Goal: Transaction & Acquisition: Book appointment/travel/reservation

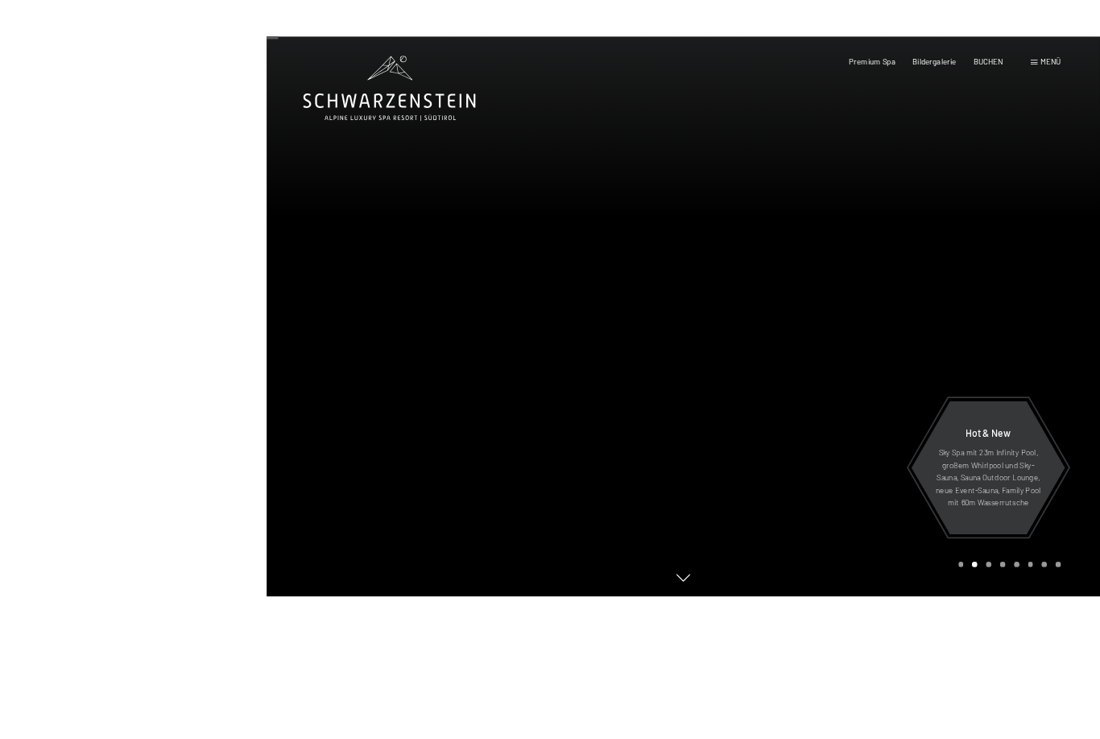
scroll to position [181, 0]
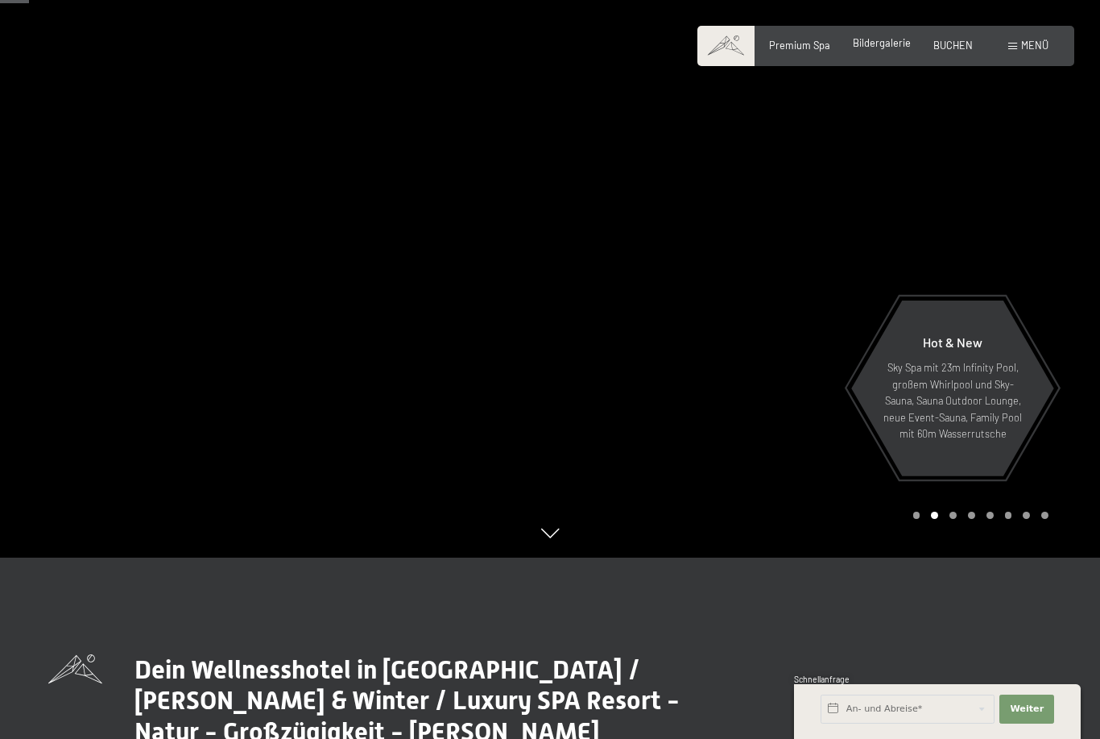
click at [880, 49] on span "Bildergalerie" at bounding box center [882, 42] width 58 height 13
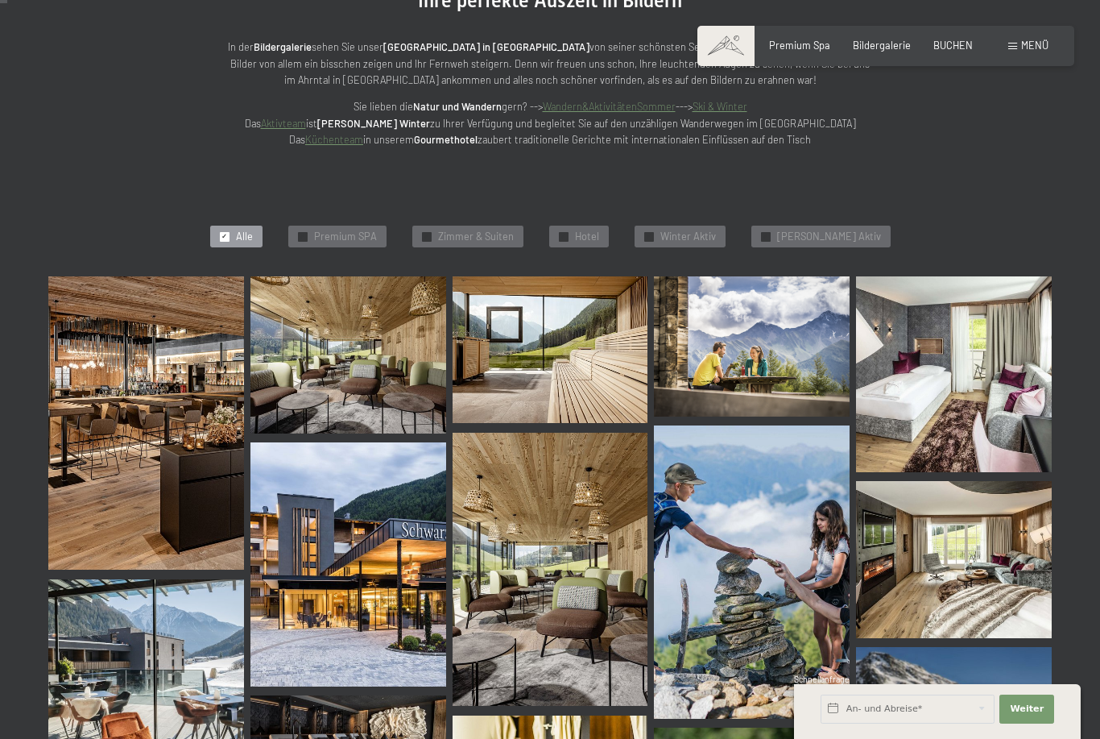
scroll to position [263, 0]
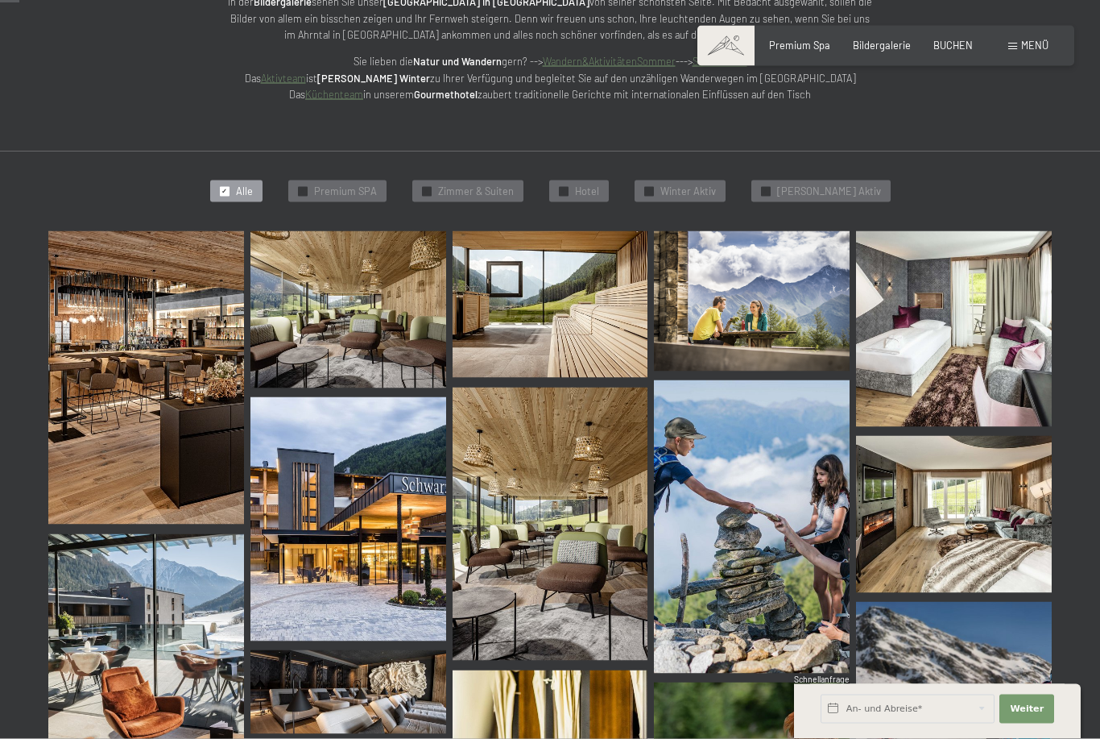
click at [142, 414] on img at bounding box center [146, 377] width 196 height 293
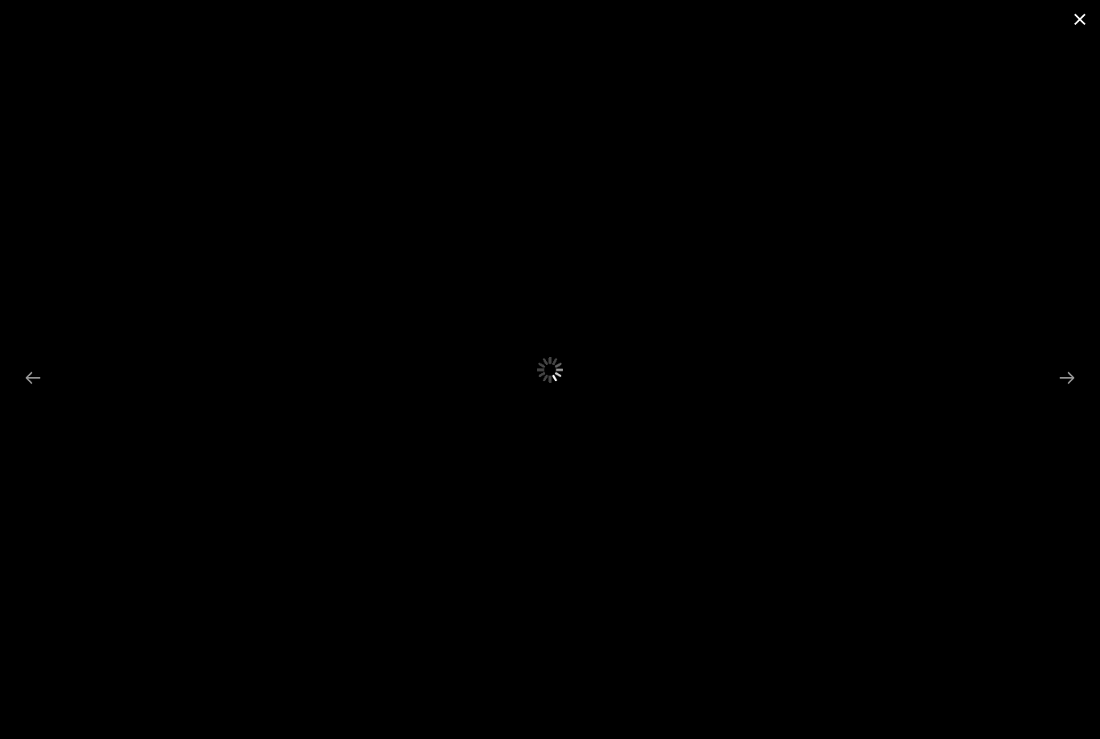
click at [1082, 27] on button "Close gallery" at bounding box center [1080, 19] width 40 height 38
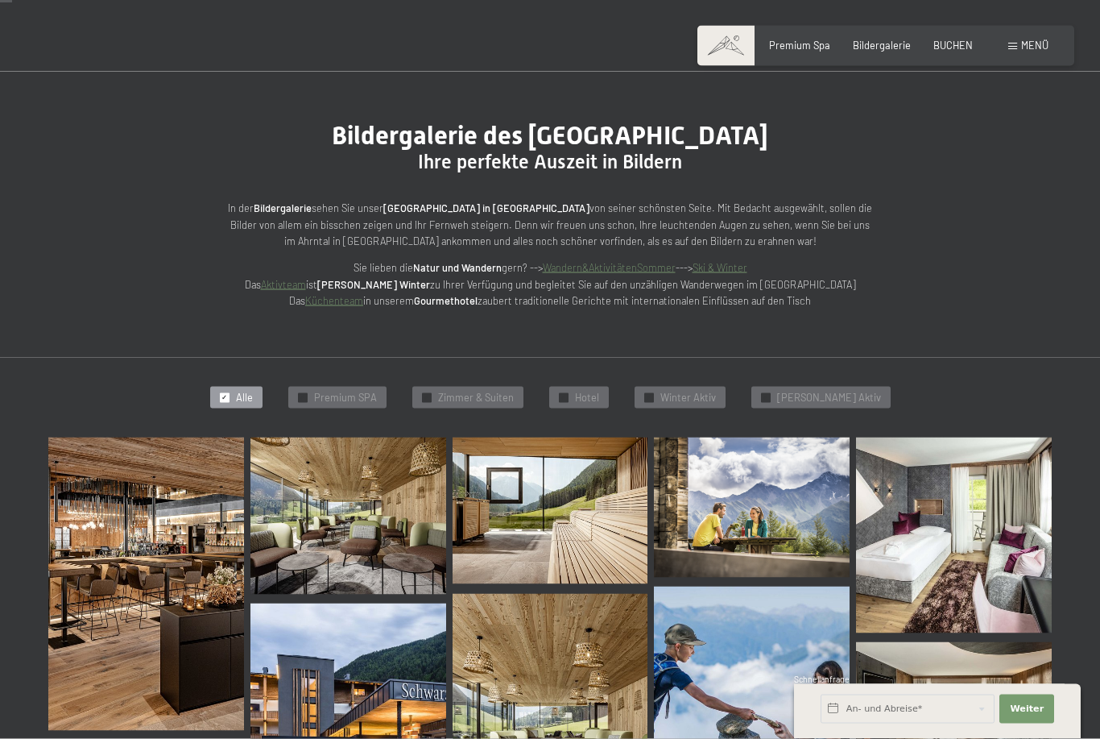
scroll to position [0, 0]
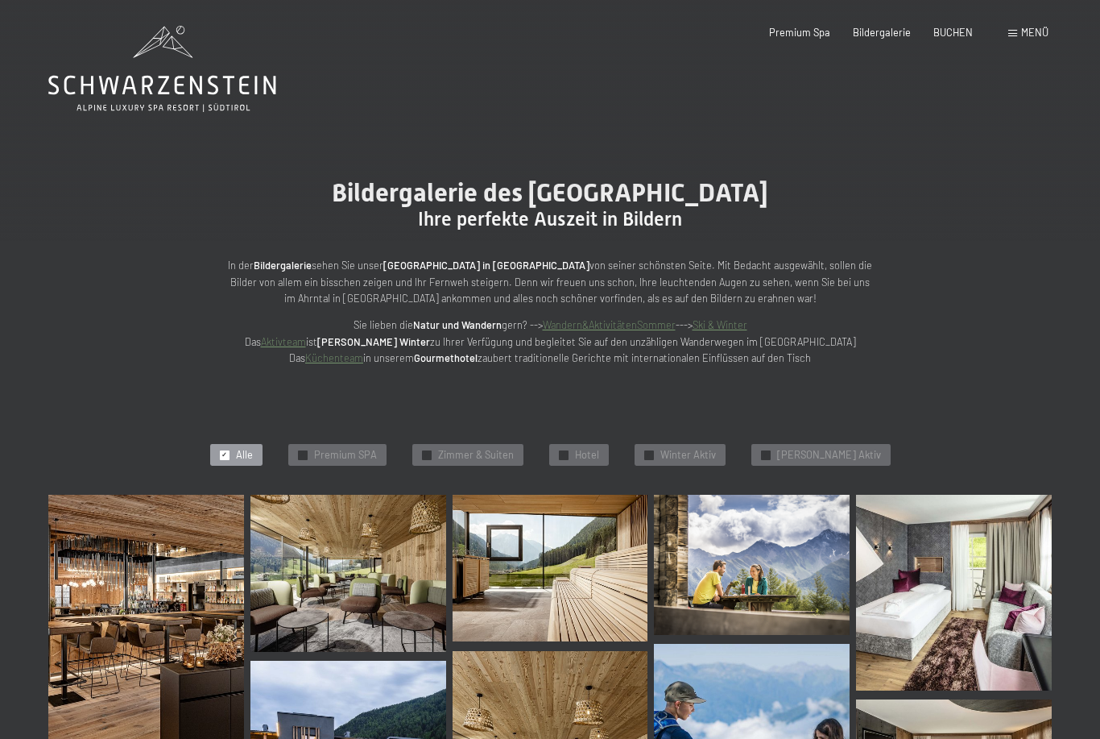
click at [1024, 38] on span "Menü" at bounding box center [1035, 32] width 27 height 13
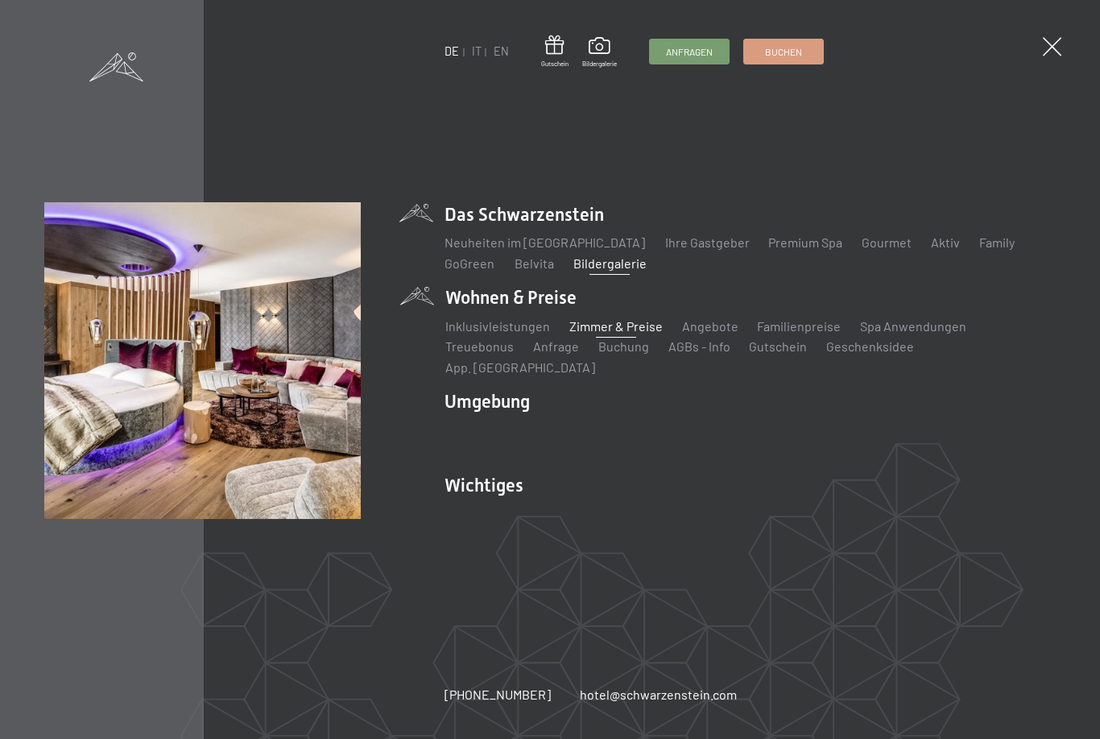
click at [626, 334] on link "Zimmer & Preise" at bounding box center [615, 325] width 93 height 15
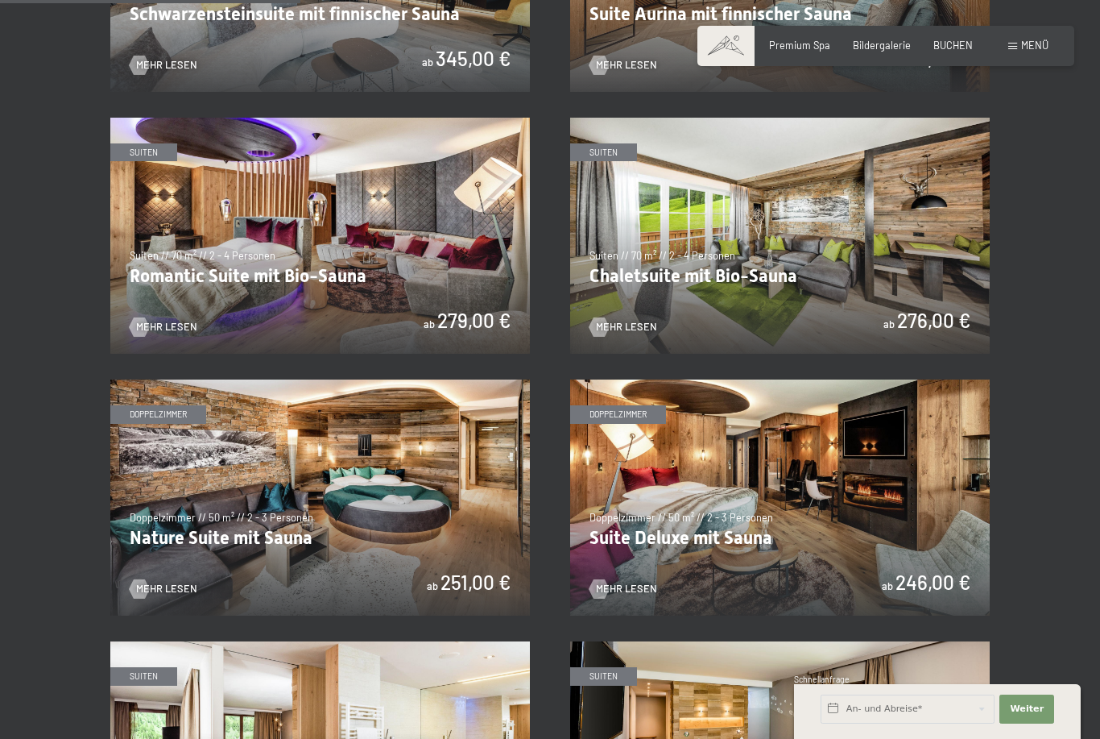
scroll to position [1088, 0]
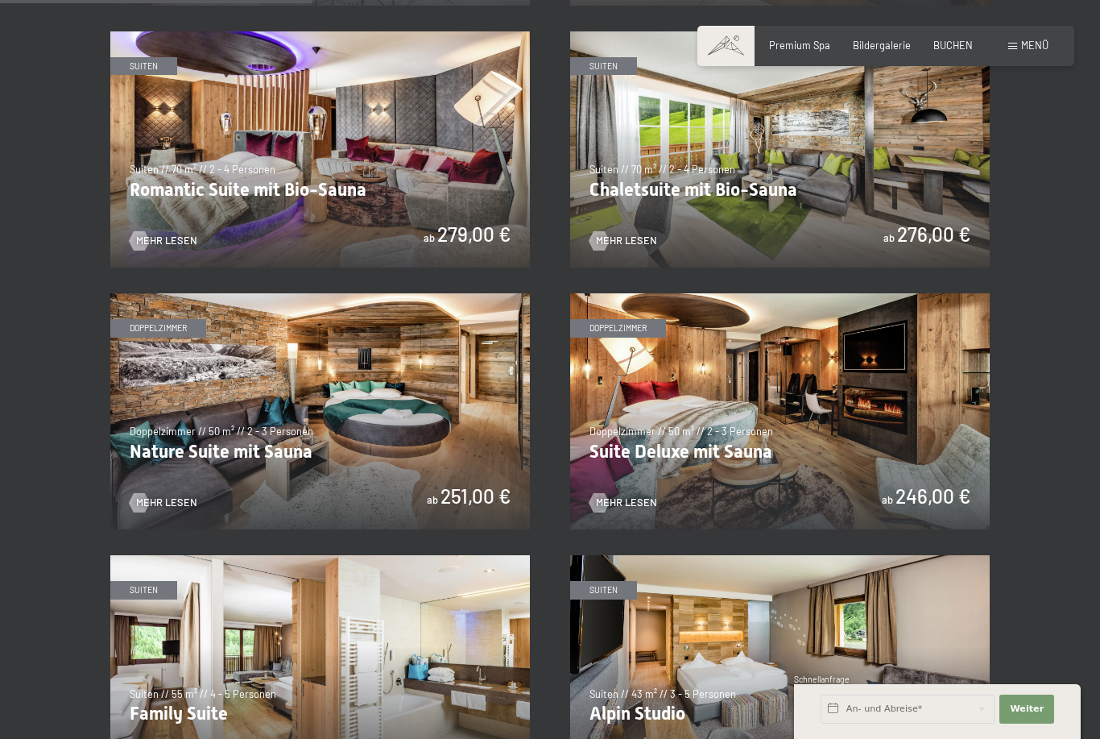
click at [337, 420] on img at bounding box center [320, 411] width 420 height 236
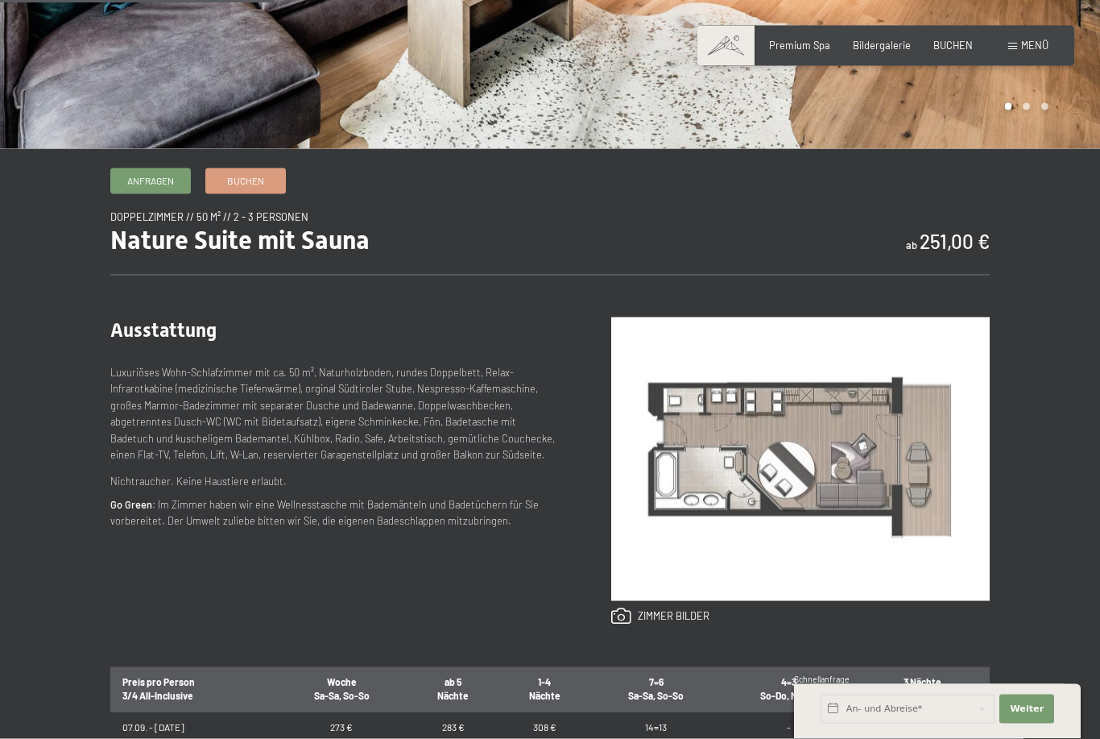
scroll to position [409, 0]
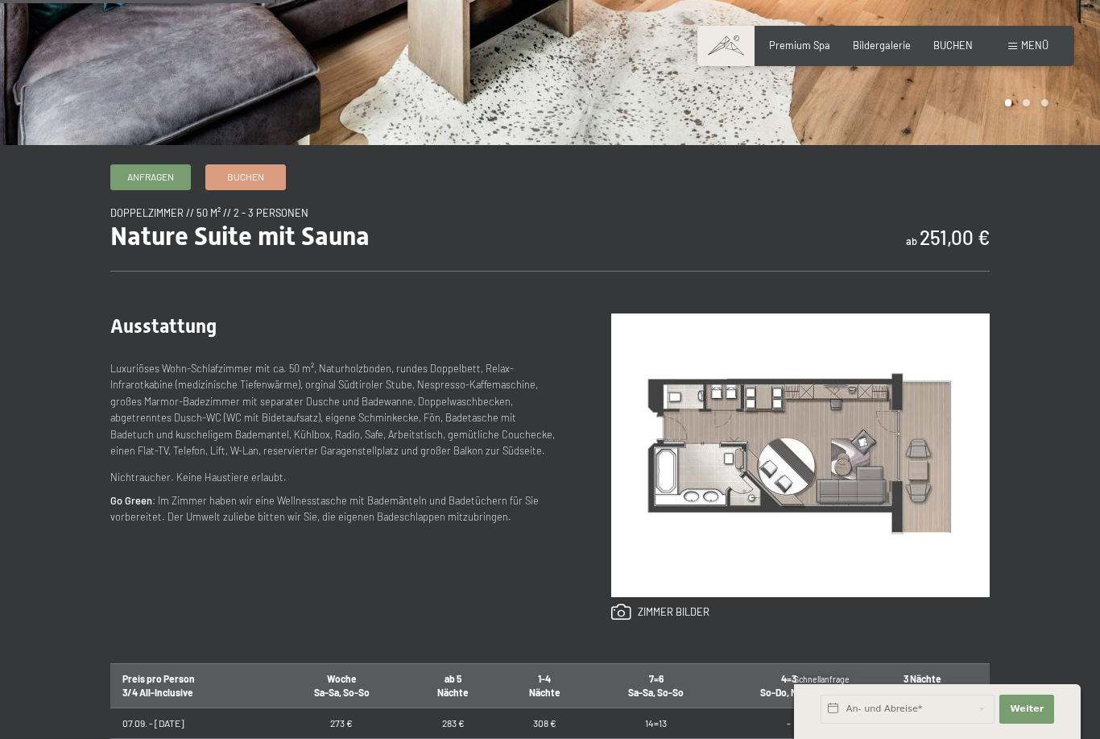
click at [833, 533] on img at bounding box center [800, 455] width 379 height 284
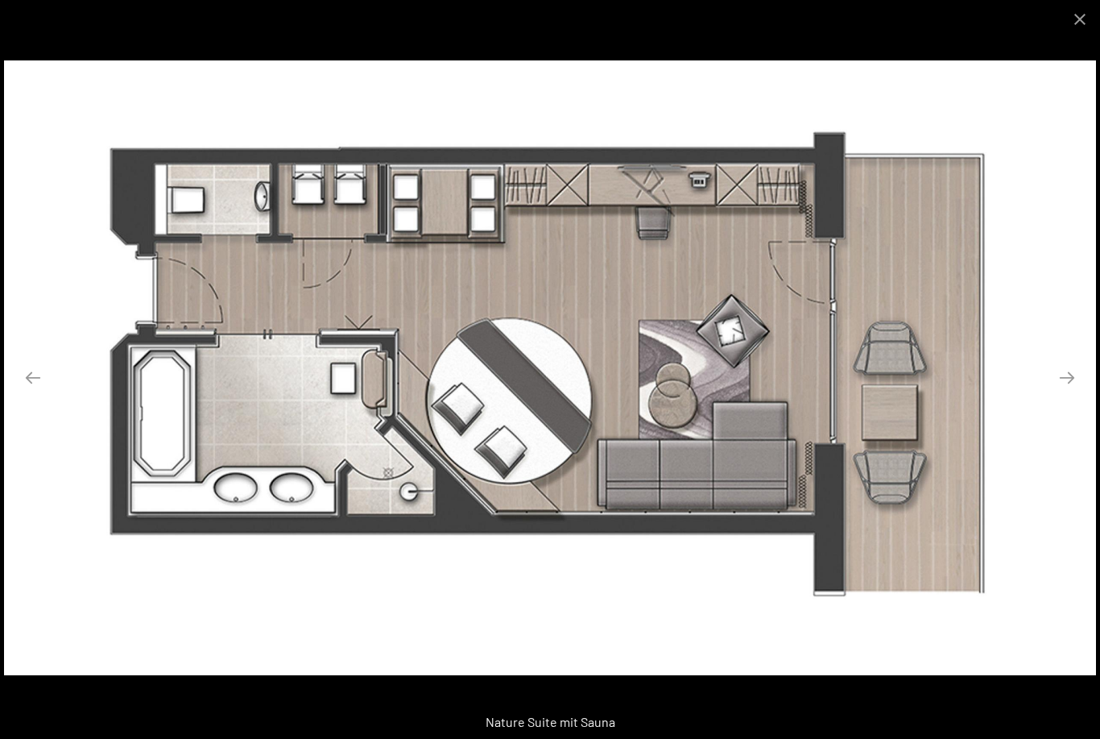
click at [724, 463] on img at bounding box center [550, 367] width 1092 height 615
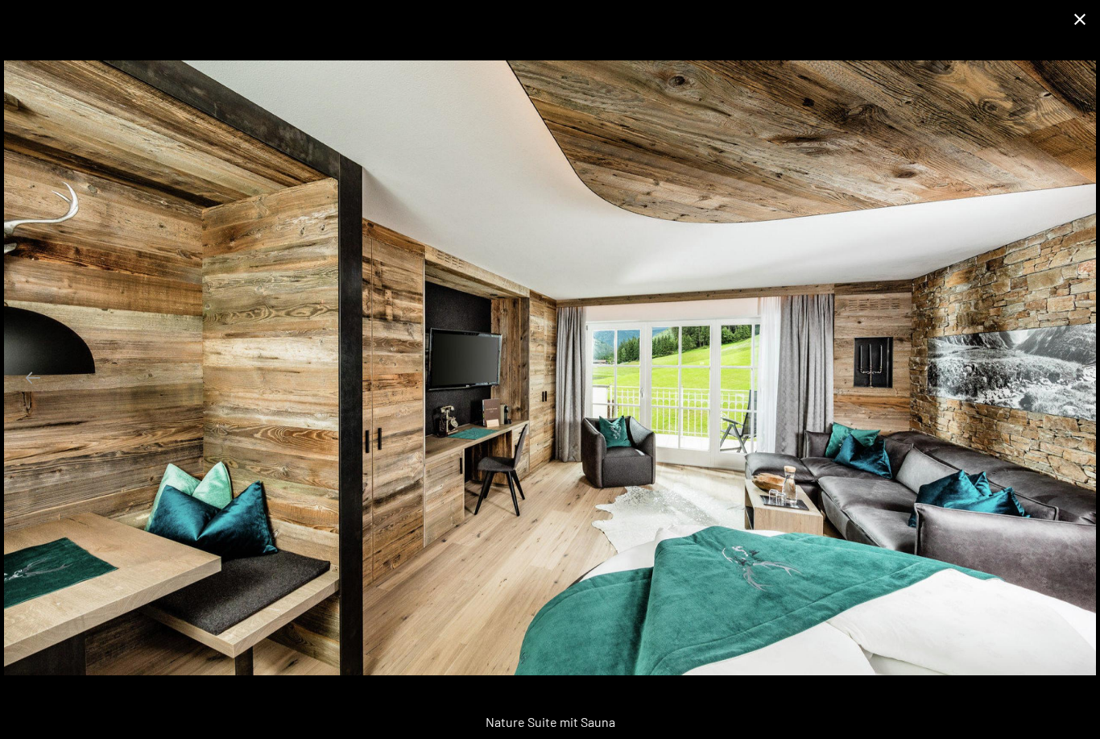
click at [1082, 20] on button "Close gallery" at bounding box center [1080, 19] width 40 height 38
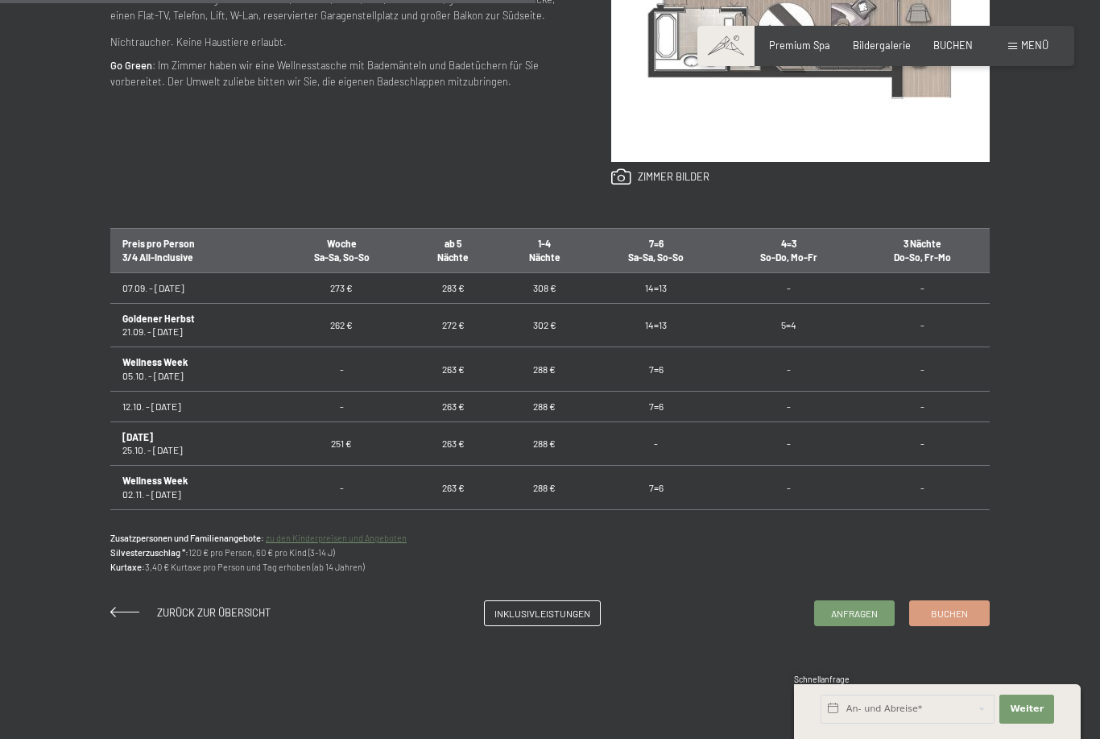
scroll to position [788, 0]
